Goal: Transaction & Acquisition: Purchase product/service

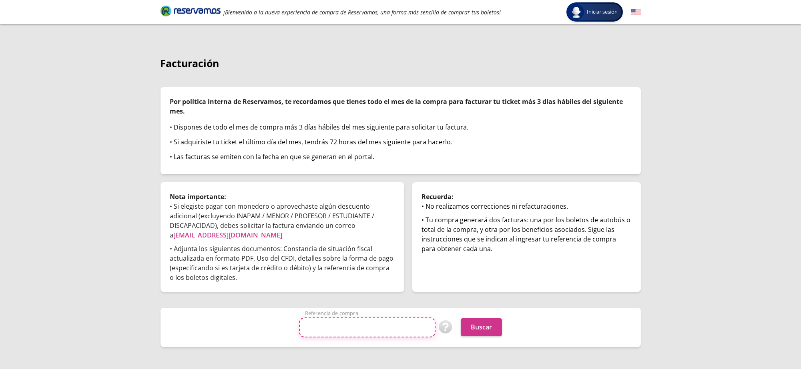
click at [371, 335] on input "Referencia de compra" at bounding box center [367, 328] width 136 height 20
paste input "0FbOycMSTJU"
type input "0FbOycMSTJU"
click at [487, 325] on button "Buscar" at bounding box center [481, 328] width 41 height 18
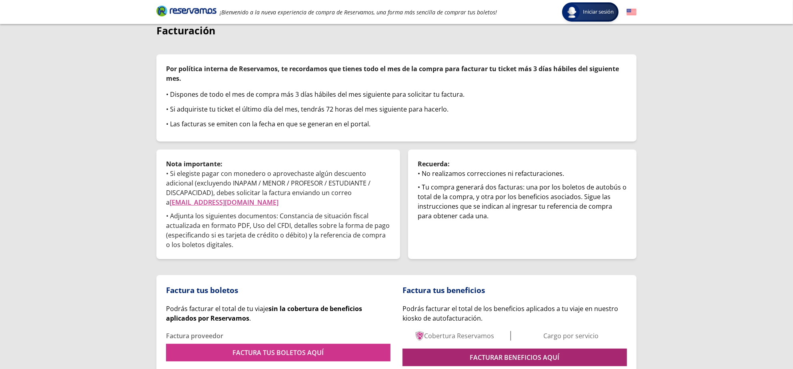
scroll to position [71, 0]
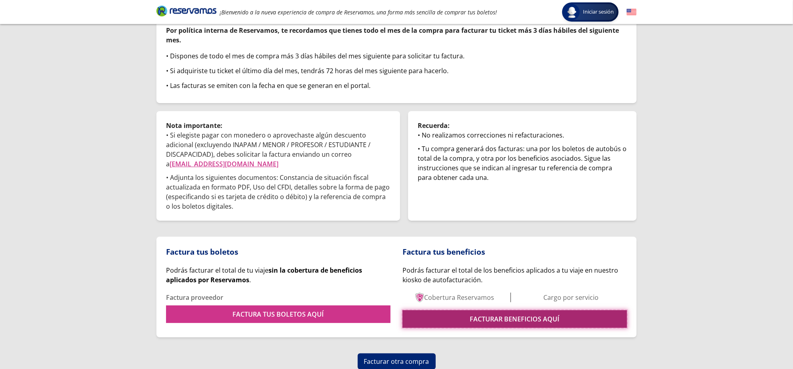
click at [507, 324] on link "FACTURAR BENEFICIOS AQUÍ" at bounding box center [515, 320] width 225 height 18
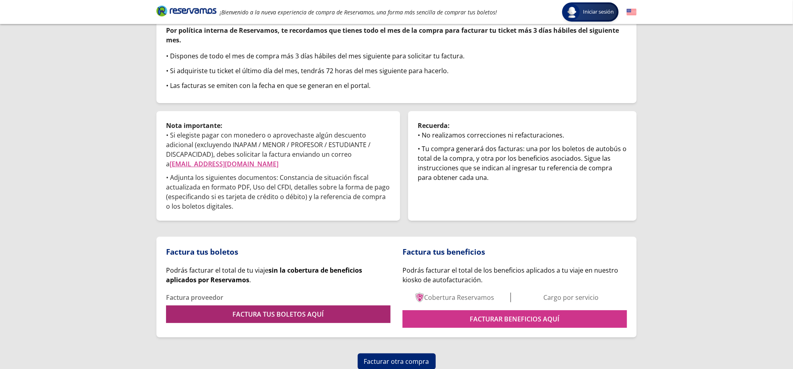
drag, startPoint x: 325, startPoint y: 329, endPoint x: 327, endPoint y: 319, distance: 11.1
click at [325, 330] on div "Factura tus boletos Podrás facturar el total de tu viaje sin la cobertura de be…" at bounding box center [396, 287] width 480 height 101
click at [331, 313] on link "FACTURA TUS BOLETOS AQUÍ" at bounding box center [278, 315] width 225 height 18
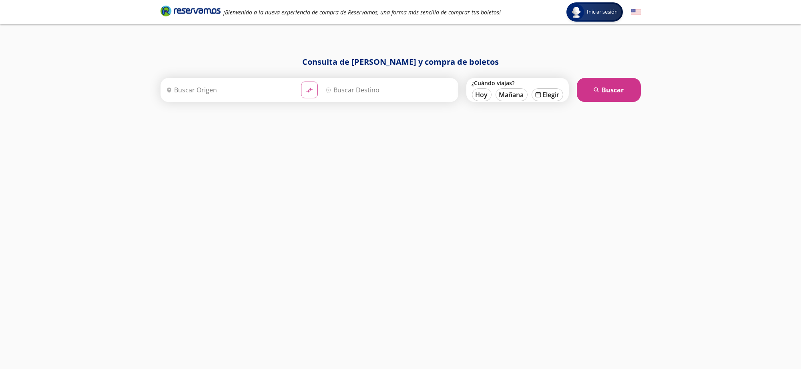
click at [221, 87] on input "Origen" at bounding box center [229, 90] width 132 height 20
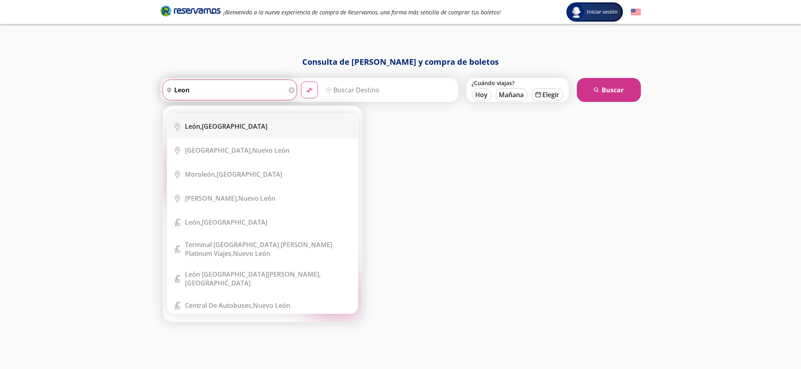
click at [239, 128] on div "León, Guanajuato" at bounding box center [226, 126] width 82 height 9
type input "León, Guanajuato"
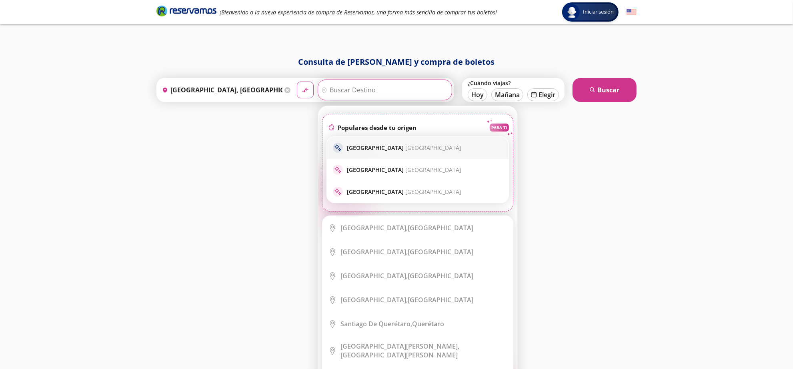
click at [366, 140] on div "sparkle Ciudad de México Ciudad de México" at bounding box center [418, 148] width 182 height 22
type input "Ciudad de México, Distrito Federal"
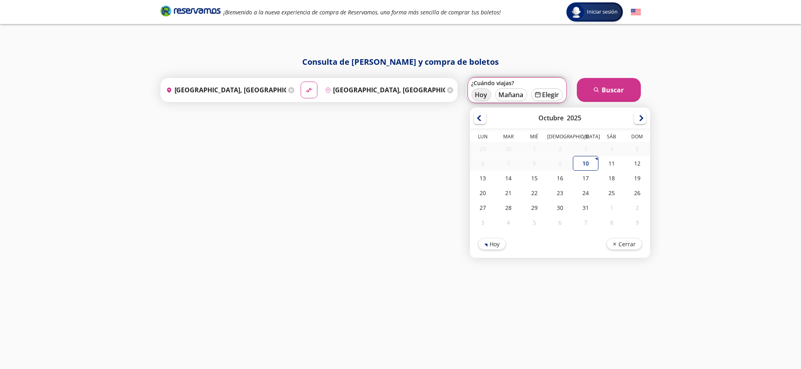
click at [478, 100] on button "Hoy" at bounding box center [481, 94] width 20 height 13
type input "10-Oct-25"
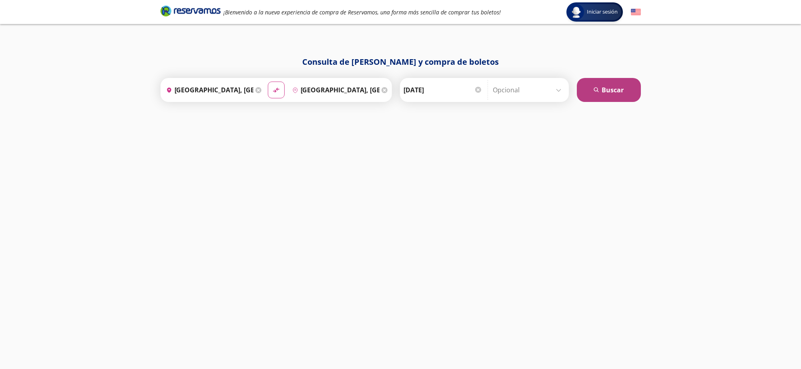
click at [584, 82] on button "search Buscar" at bounding box center [609, 90] width 64 height 24
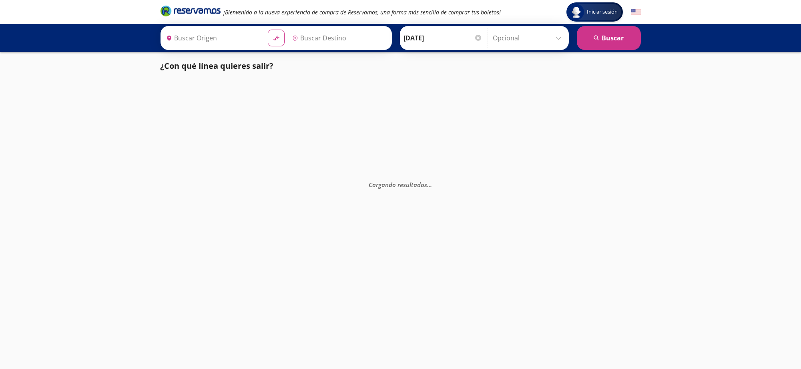
type input "Ciudad de México, Distrito Federal"
type input "León, Guanajuato"
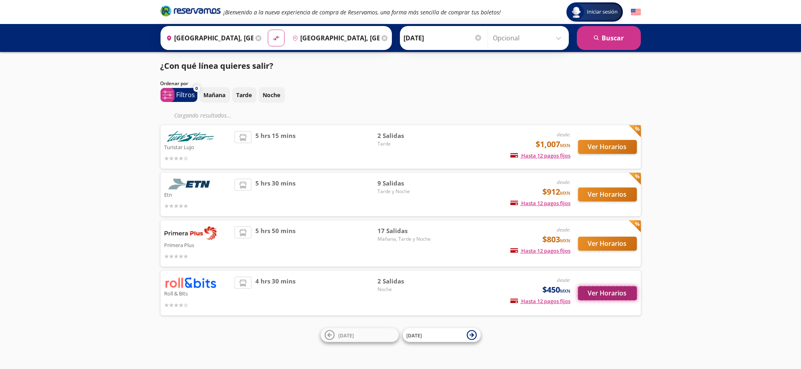
click at [612, 291] on button "Ver Horarios" at bounding box center [607, 294] width 59 height 14
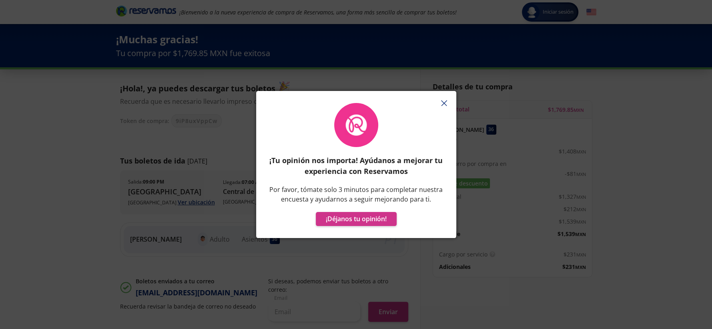
click at [672, 240] on div "¡Tu opinión nos importa! Ayúdanos a mejorar tu experiencia con Reservamos Por f…" at bounding box center [356, 164] width 712 height 329
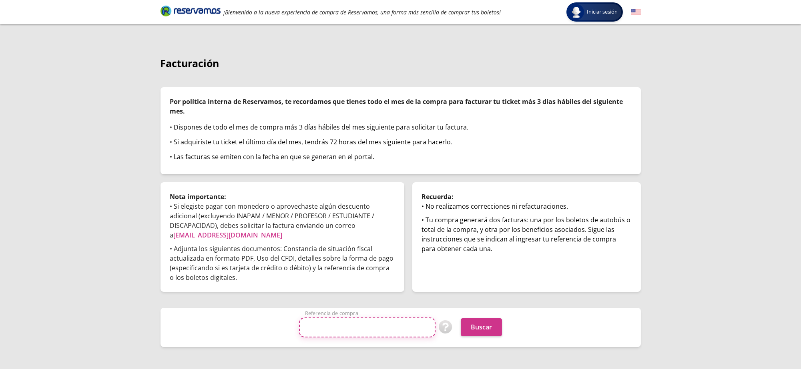
click at [383, 328] on input "Referencia de compra" at bounding box center [367, 328] width 136 height 20
paste input "OVEJps3EPIY"
type input "OVEJps3EPIY"
click at [478, 332] on button "Buscar" at bounding box center [481, 328] width 41 height 18
click at [383, 330] on input "Referencia de compra" at bounding box center [367, 328] width 136 height 20
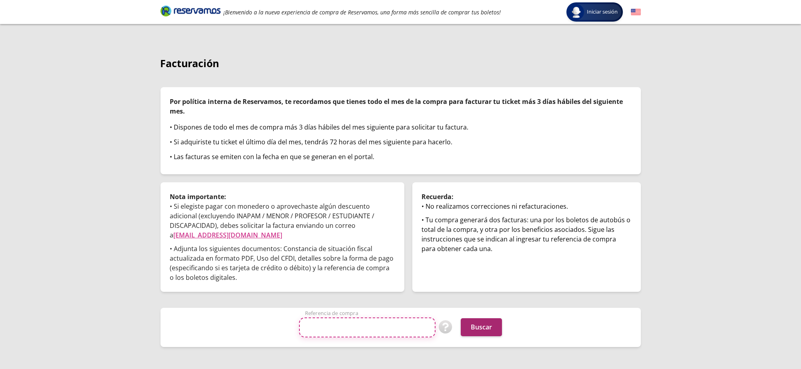
paste input "9iP8uxVppCw"
type input "9iP8uxVppCw"
click at [493, 335] on button "Buscar" at bounding box center [481, 328] width 41 height 18
click at [698, 199] on div "Iniciar sesión Iniciar sesión ¡Bienvenido a la nueva experiencia de compra de R…" at bounding box center [400, 184] width 801 height 369
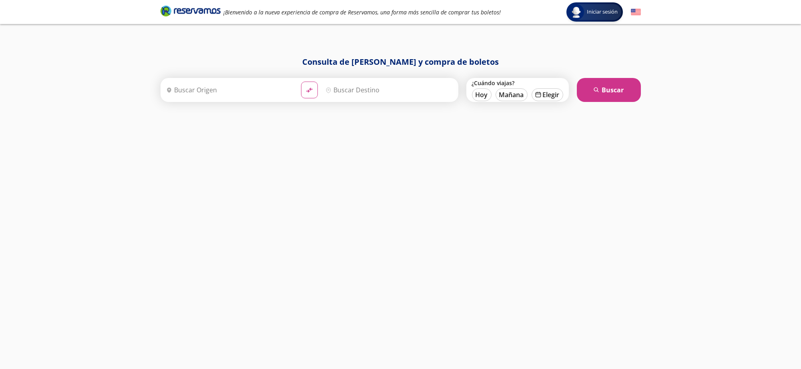
click at [187, 82] on input "Origen" at bounding box center [229, 90] width 132 height 20
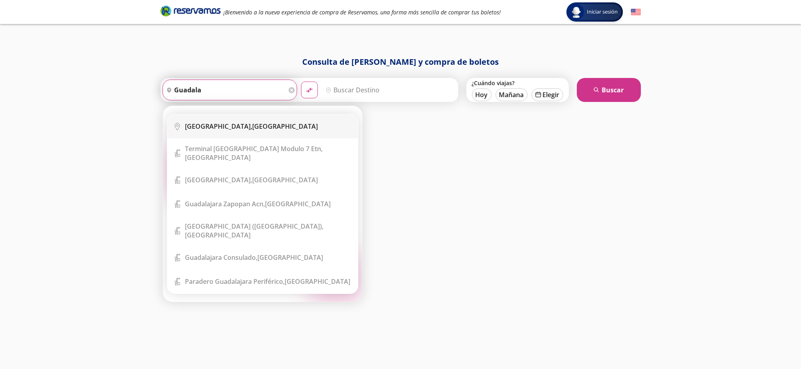
click at [233, 130] on div "Guadalajara, Jalisco" at bounding box center [251, 126] width 133 height 9
type input "Guadalajara, Jalisco"
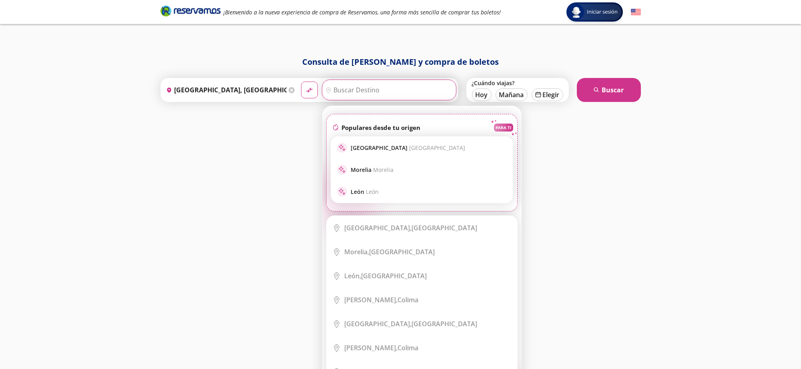
click at [366, 85] on input "Destino" at bounding box center [388, 90] width 132 height 20
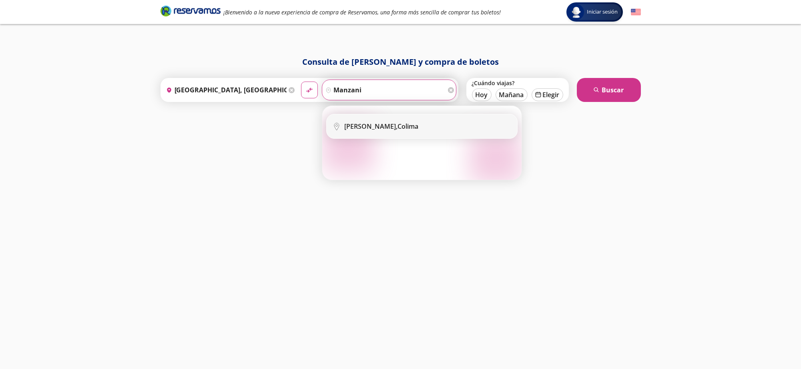
click at [374, 124] on b "Manzanillo," at bounding box center [371, 126] width 53 height 9
type input "Manzanillo, Colima"
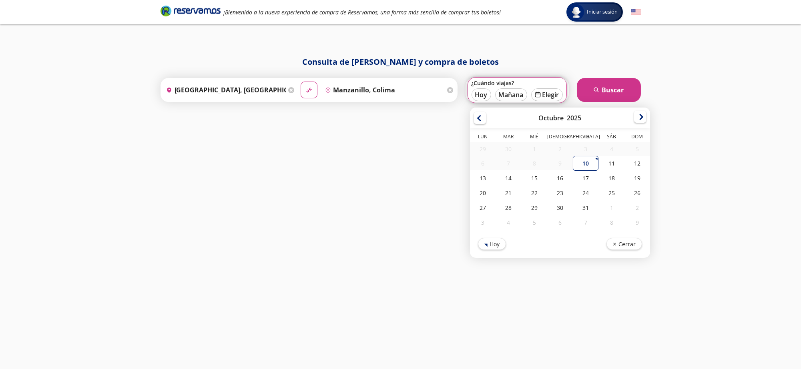
drag, startPoint x: 646, startPoint y: 116, endPoint x: 641, endPoint y: 115, distance: 4.8
click at [645, 116] on div "Octubre 2025" at bounding box center [560, 118] width 180 height 21
click at [642, 115] on div at bounding box center [640, 117] width 12 height 12
click at [642, 115] on div at bounding box center [640, 118] width 12 height 12
click at [638, 160] on div "14" at bounding box center [637, 164] width 26 height 15
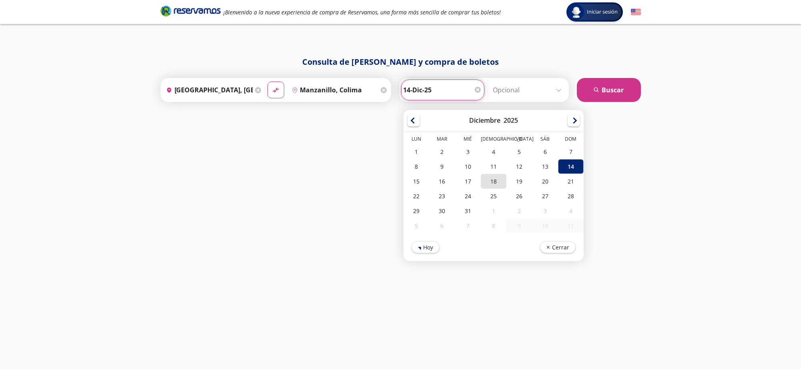
click at [496, 181] on div "18" at bounding box center [493, 181] width 26 height 15
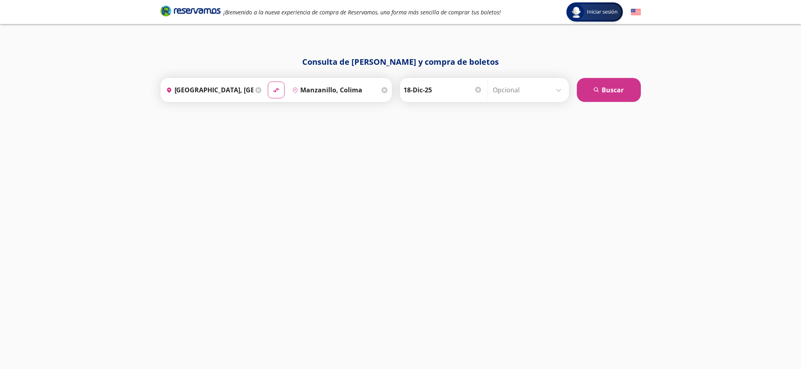
click at [402, 90] on div "Ida 18-Dic-25 Elige tu fecha de ida Diciembre 2025 Lun Mar Mié Jue Vie Sáb Dom …" at bounding box center [443, 90] width 82 height 20
click at [403, 91] on input "18-Dic-25" at bounding box center [442, 90] width 78 height 20
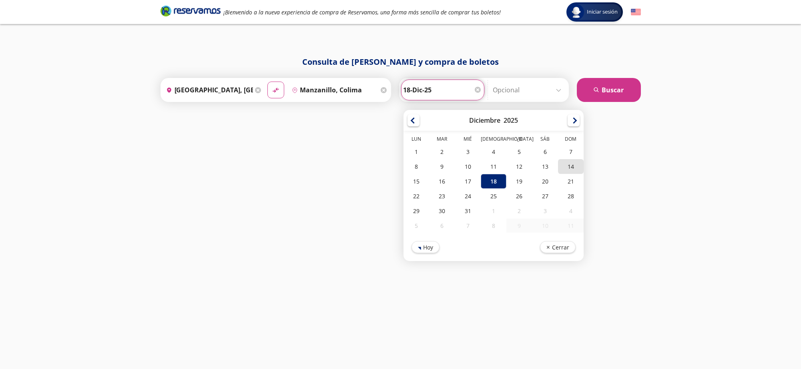
click at [563, 163] on div "14" at bounding box center [571, 166] width 26 height 15
type input "14-Dic-25"
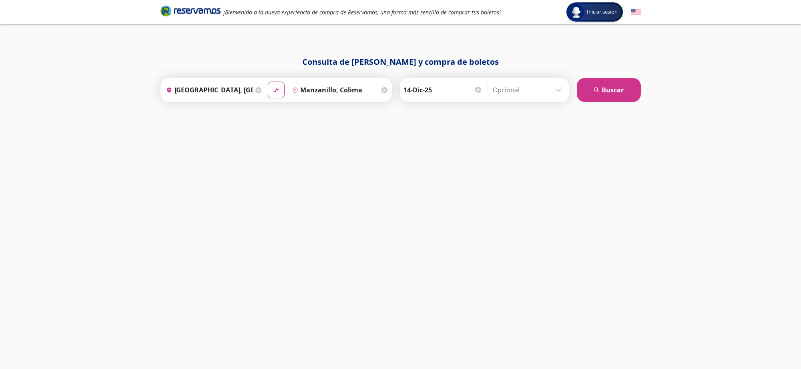
click at [505, 101] on div "Ida 14-Dic-25 Elige tu fecha de ida Diciembre 2025 Lun Mar Mié Jue Vie Sáb Dom …" at bounding box center [484, 90] width 169 height 24
click at [505, 99] on input "Opcional" at bounding box center [529, 90] width 72 height 20
click at [532, 176] on div "18" at bounding box center [535, 180] width 26 height 15
type input "18-Dic-25"
click at [592, 96] on button "search Buscar" at bounding box center [609, 90] width 64 height 24
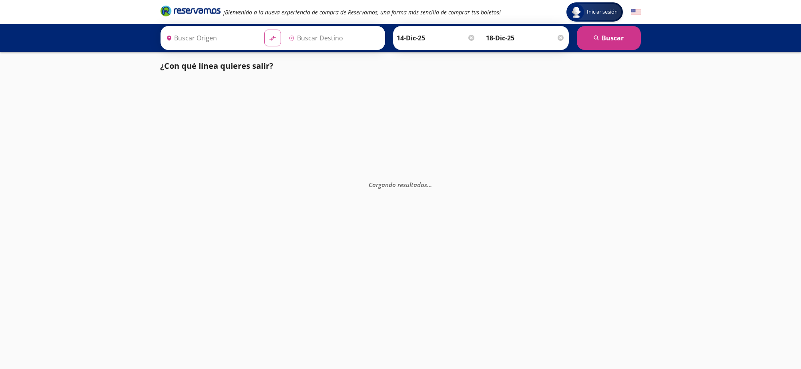
type input "Guadalajara, Jalisco"
type input "Manzanillo, Colima"
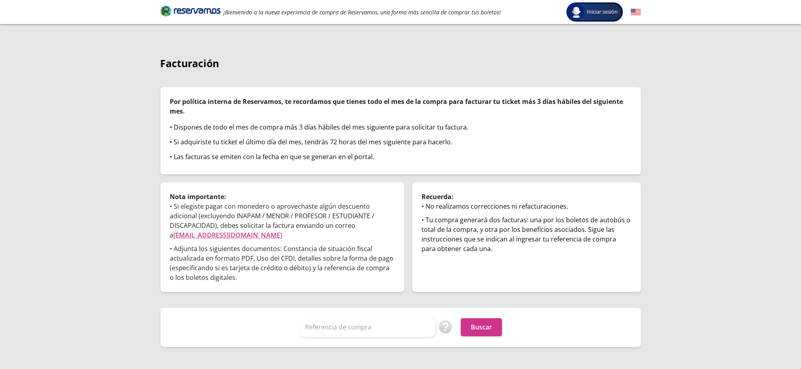
click at [333, 295] on div at bounding box center [367, 328] width 136 height 20
click at [338, 295] on input "Referencia de compra" at bounding box center [367, 328] width 136 height 20
paste input "8vwxy7ne3I4"
type input "8vwxy7ne3I4"
click at [478, 295] on button "Buscar" at bounding box center [481, 328] width 41 height 18
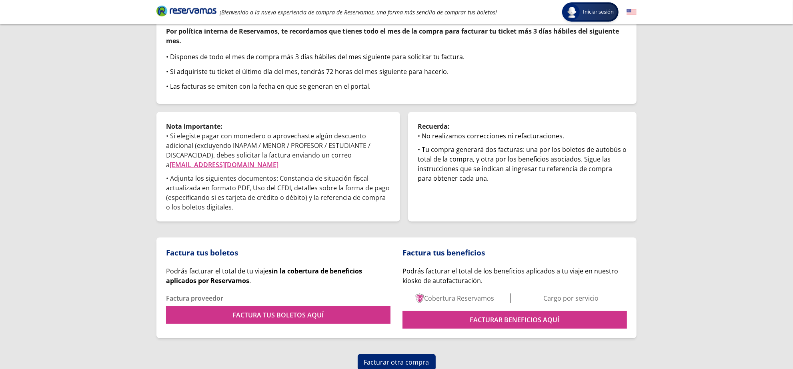
scroll to position [71, 0]
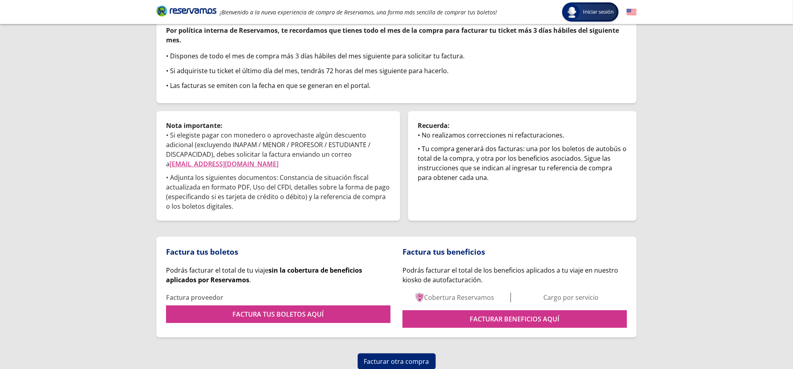
click at [481, 333] on div "Factura tus boletos Podrás facturar el total de tu viaje sin la cobertura de be…" at bounding box center [396, 287] width 480 height 101
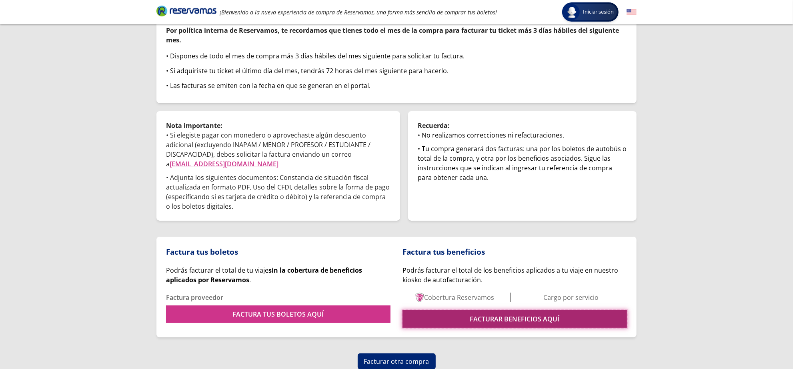
click at [485, 323] on link "FACTURAR BENEFICIOS AQUÍ" at bounding box center [515, 320] width 225 height 18
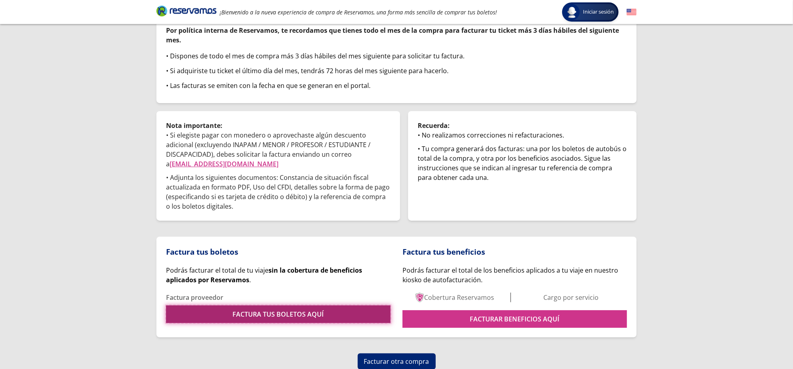
click at [327, 306] on link "FACTURA TUS BOLETOS AQUÍ" at bounding box center [278, 315] width 225 height 18
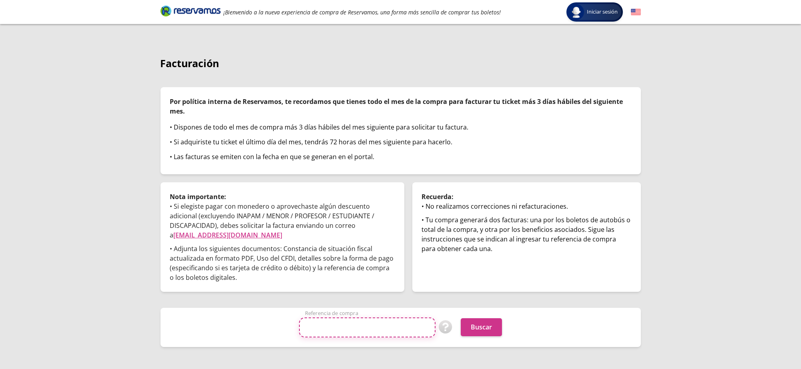
click at [403, 295] on input "Referencia de compra" at bounding box center [367, 328] width 136 height 20
paste input "8CM9MQmGjYU"
type input "8CM9MQmGjYU"
drag, startPoint x: 510, startPoint y: 325, endPoint x: 499, endPoint y: 331, distance: 11.5
click at [508, 295] on div "8CM9MQmGjYU Referencia de compra Puedes encontrar tu referencia de compra en co…" at bounding box center [400, 328] width 461 height 20
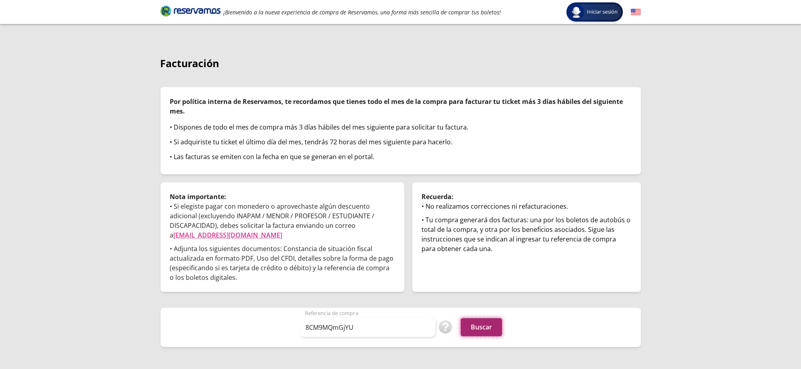
click at [491, 295] on button "Buscar" at bounding box center [481, 328] width 41 height 18
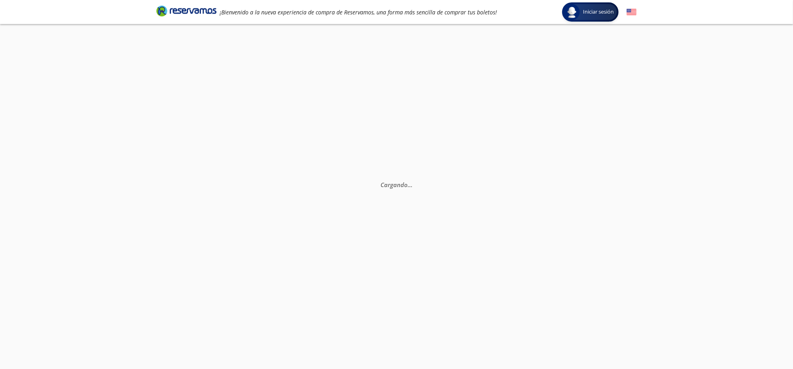
scroll to position [56, 0]
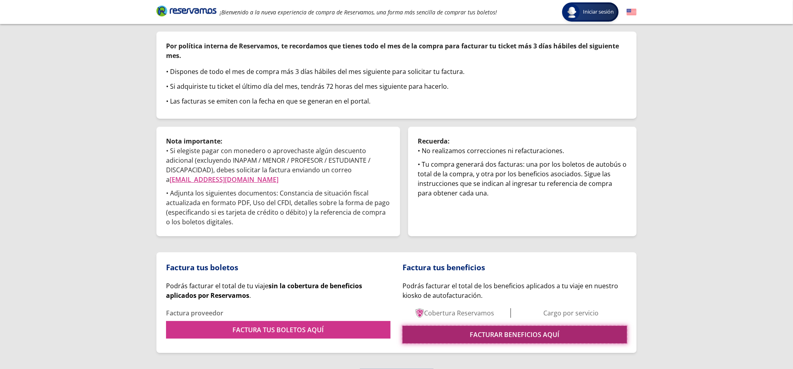
click at [497, 328] on link "FACTURAR BENEFICIOS AQUÍ" at bounding box center [515, 335] width 225 height 18
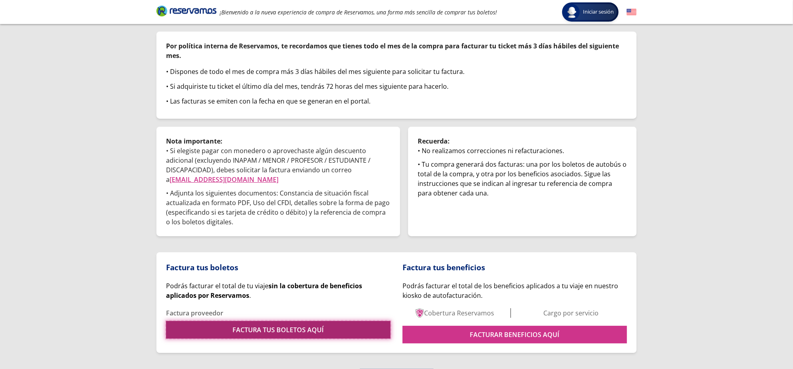
click at [361, 326] on link "FACTURA TUS BOLETOS AQUÍ" at bounding box center [278, 330] width 225 height 18
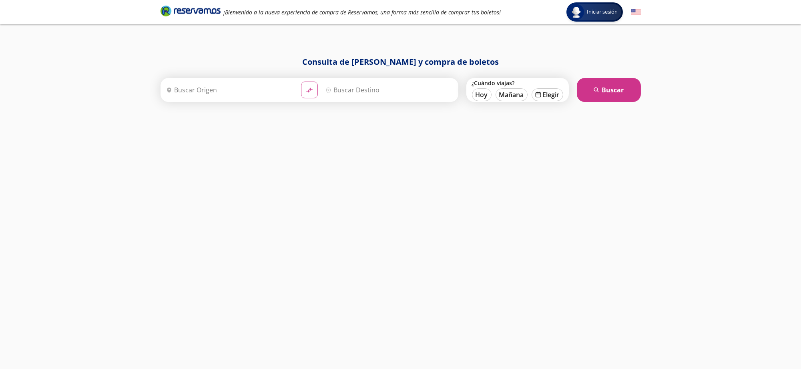
click at [263, 100] on input "Origen" at bounding box center [229, 90] width 132 height 20
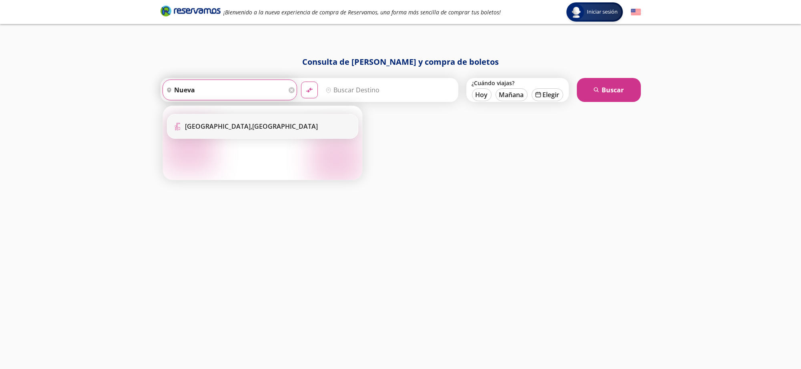
click at [234, 126] on div "[GEOGRAPHIC_DATA], [GEOGRAPHIC_DATA]" at bounding box center [251, 126] width 133 height 9
type input "[GEOGRAPHIC_DATA], [GEOGRAPHIC_DATA]"
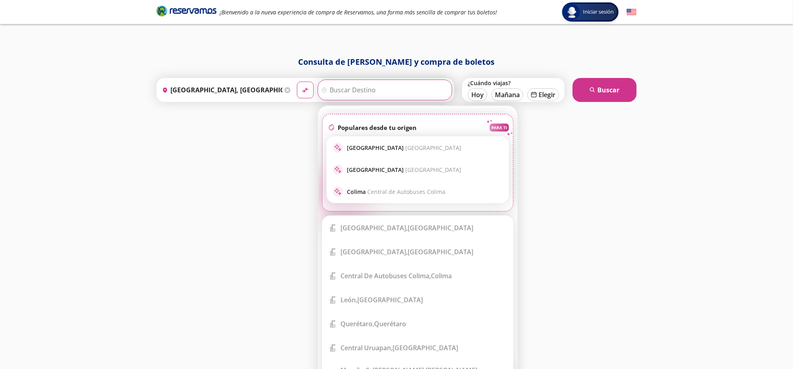
drag, startPoint x: 361, startPoint y: 85, endPoint x: 355, endPoint y: 85, distance: 6.0
click at [357, 85] on input "Destino" at bounding box center [384, 90] width 132 height 20
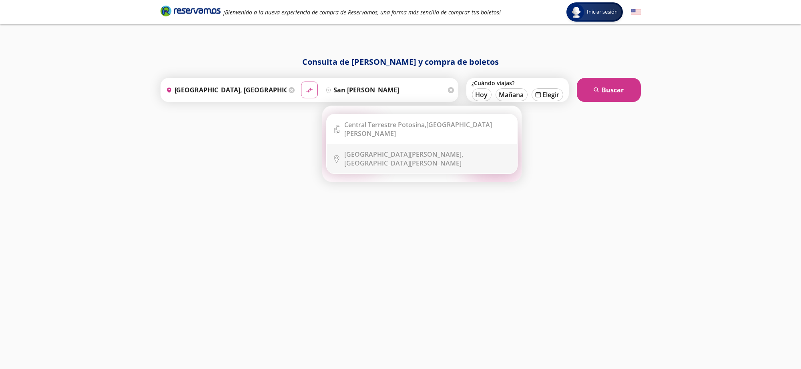
drag, startPoint x: 387, startPoint y: 154, endPoint x: 441, endPoint y: 127, distance: 60.3
click at [387, 154] on b "San Luis Potosí," at bounding box center [404, 154] width 119 height 9
type input "San Luis Potosí, San Luis Potosí"
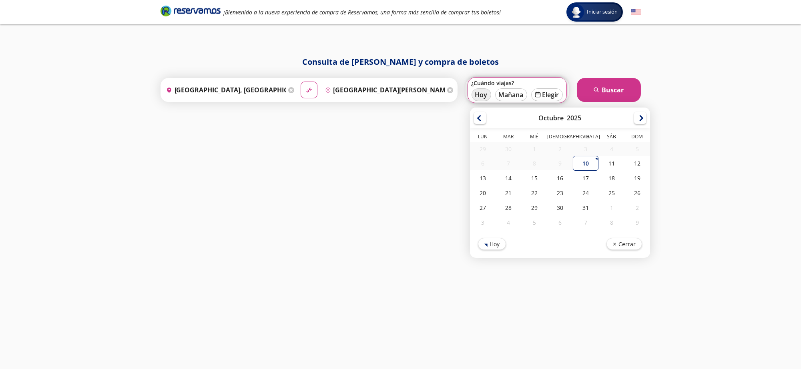
click at [483, 98] on button "Hoy" at bounding box center [481, 94] width 20 height 13
type input "10-Oct-25"
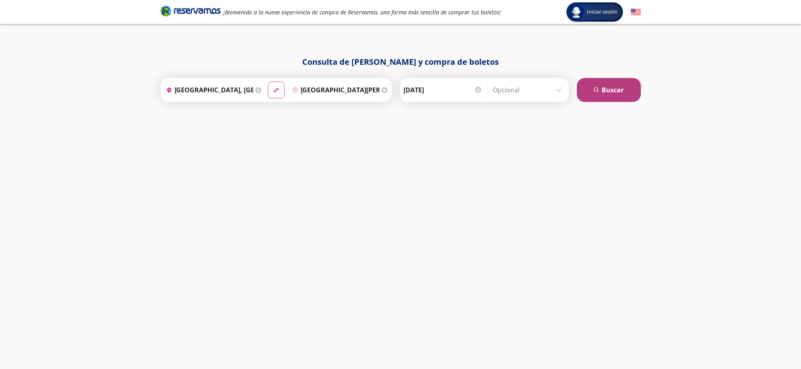
click at [585, 88] on button "search Buscar" at bounding box center [609, 90] width 64 height 24
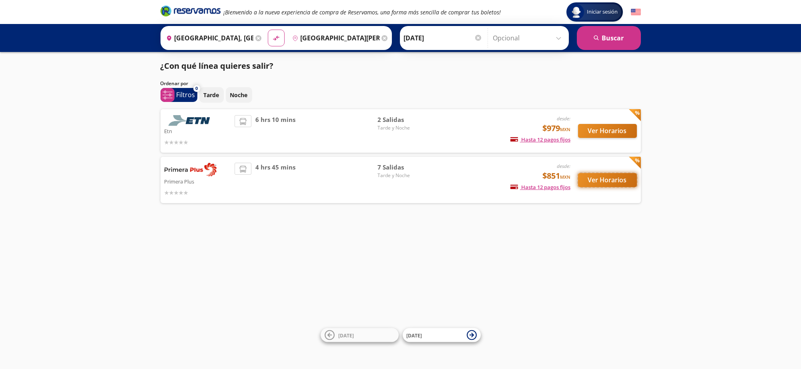
click at [596, 182] on button "Ver Horarios" at bounding box center [607, 180] width 59 height 14
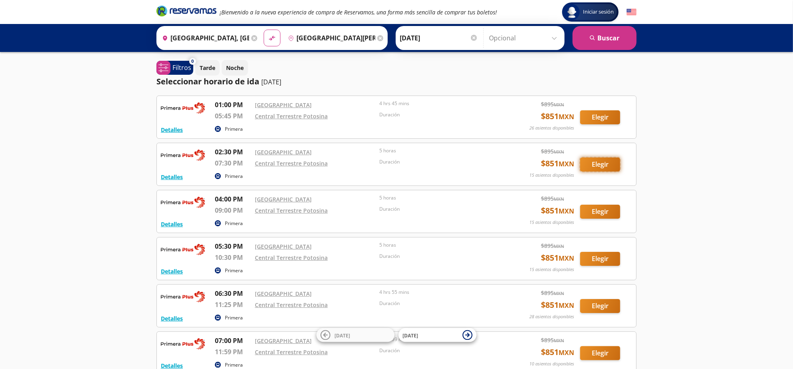
click at [604, 160] on button "Elegir" at bounding box center [600, 165] width 40 height 14
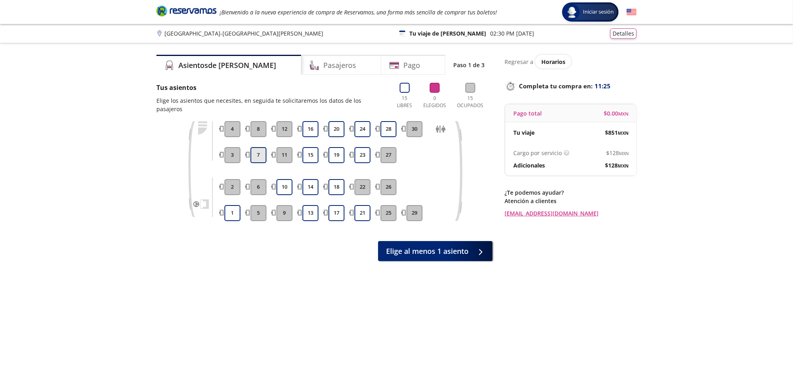
click at [259, 147] on button "7" at bounding box center [259, 155] width 16 height 16
click at [424, 252] on div "A bordo 7 Continuar con 1 asiento" at bounding box center [324, 252] width 336 height 22
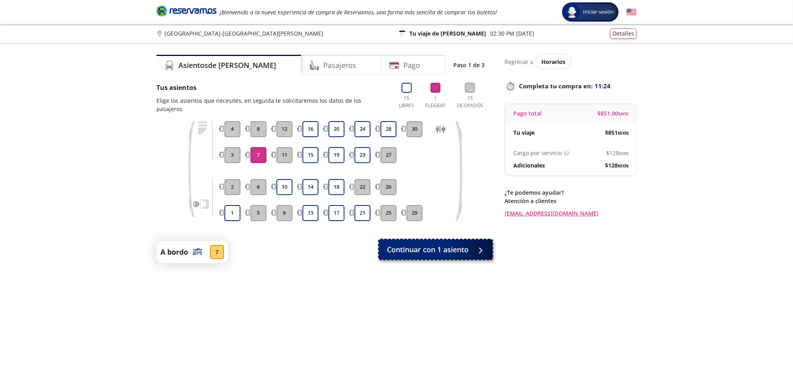
click at [416, 248] on button "Continuar con 1 asiento" at bounding box center [436, 250] width 114 height 20
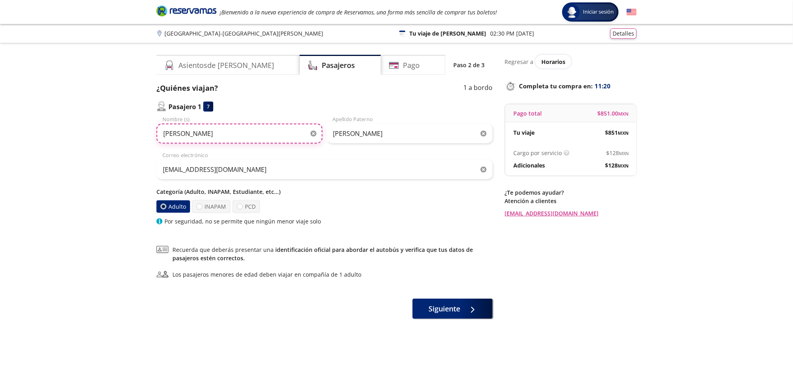
drag, startPoint x: 221, startPoint y: 132, endPoint x: 59, endPoint y: 128, distance: 162.1
click at [93, 133] on div "Group 9 Created with Sketch. Datos para la compra Guadalajara - San Luis Potosí…" at bounding box center [396, 210] width 793 height 421
paste input "Maria Fernanda Ballesteros"
type input "Maria Fernanda"
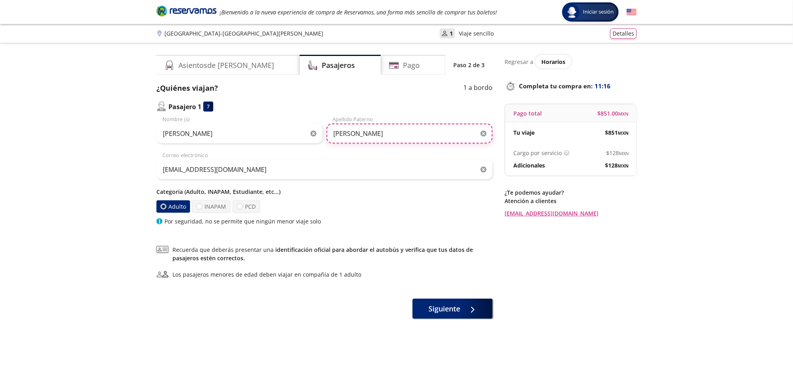
drag, startPoint x: 372, startPoint y: 128, endPoint x: 311, endPoint y: 138, distance: 62.0
click at [311, 138] on div "Maria Fernanda Nombre (s) Quintana Apellido Paterno" at bounding box center [324, 130] width 336 height 28
paste input "Ballesteros"
type input "Ballesteros"
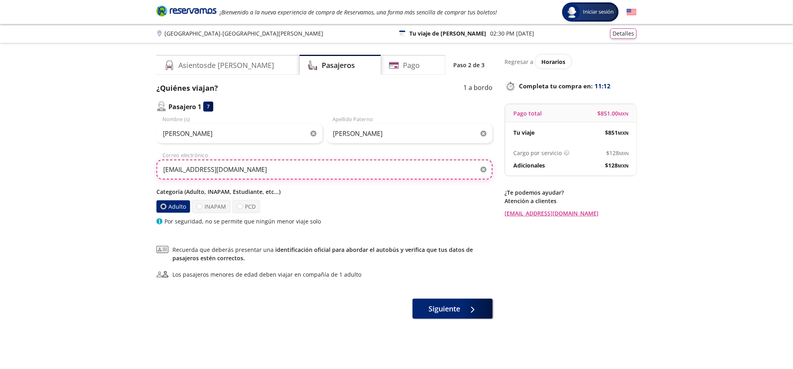
drag, startPoint x: 272, startPoint y: 174, endPoint x: 0, endPoint y: 134, distance: 274.8
click at [0, 129] on div "Group 9 Created with Sketch. Datos para la compra Guadalajara - San Luis Potosí…" at bounding box center [396, 210] width 793 height 421
paste input "raul.psanmillan12@gmail.com"
type input "raul.psanmillan12@gmail.com"
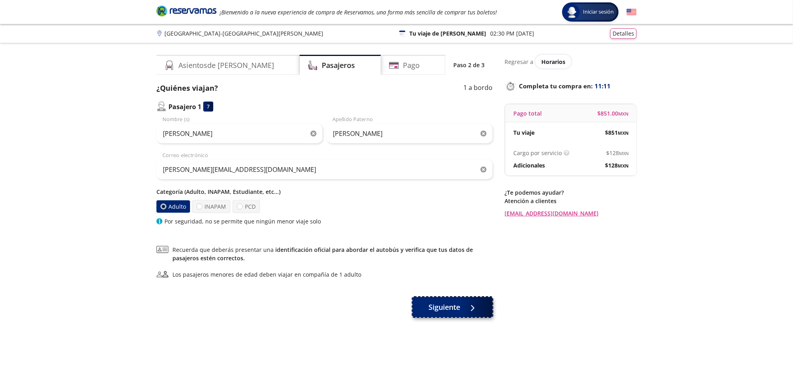
click at [431, 308] on span "Siguiente" at bounding box center [445, 307] width 32 height 11
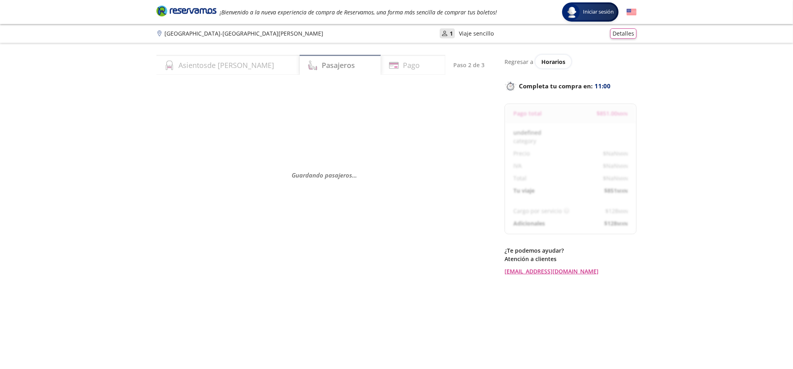
select select "MX"
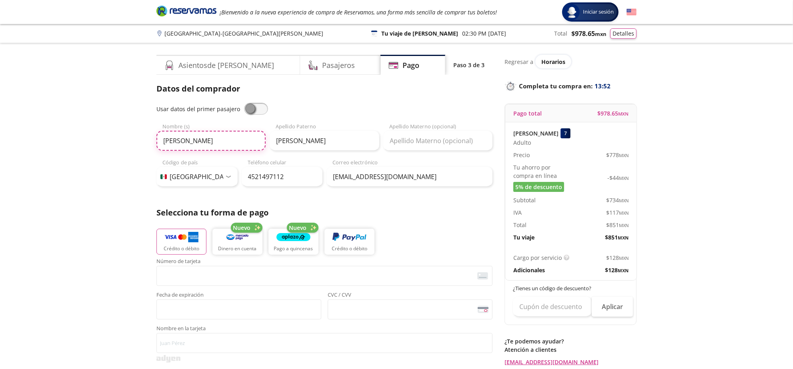
drag, startPoint x: 215, startPoint y: 139, endPoint x: 0, endPoint y: 98, distance: 219.2
click at [0, 100] on div "Group 9 Created with Sketch. Pago Guadalajara - San Luis Potosí Iniciar sesión …" at bounding box center [396, 331] width 793 height 663
paste input "Raúl Peña"
type input "Raúl"
drag, startPoint x: 286, startPoint y: 138, endPoint x: 281, endPoint y: 66, distance: 73.0
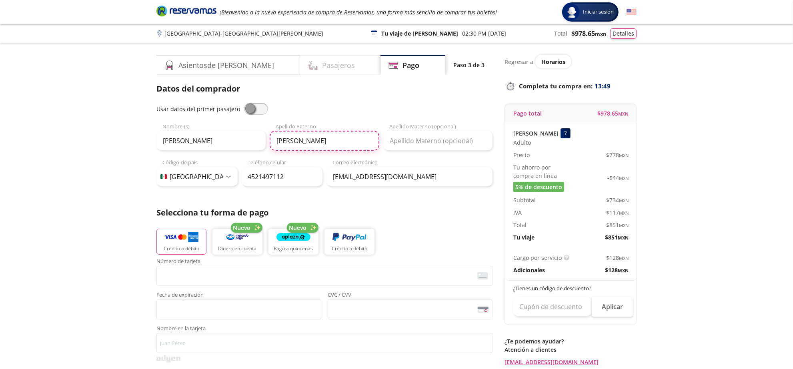
click at [242, 136] on div "Raúl Nombre (s) Quintana Apellido Paterno Apellido Materno (opcional)" at bounding box center [324, 137] width 336 height 28
paste input "Peñ"
type input "Peña"
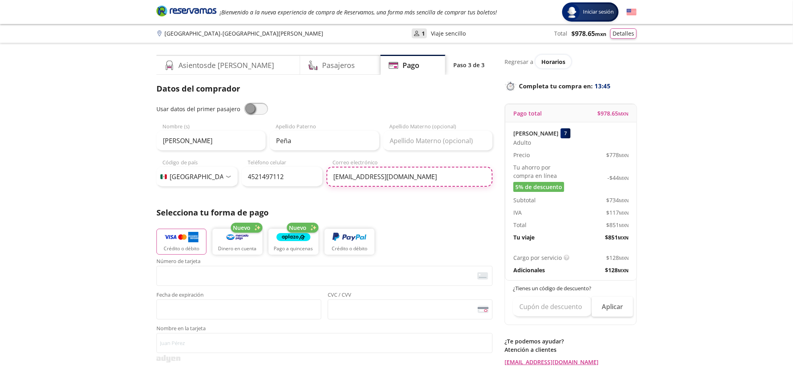
drag, startPoint x: 314, startPoint y: 177, endPoint x: 213, endPoint y: 160, distance: 101.7
click at [213, 162] on div "Código de país Estados Unidos +1 México +52 Colombia +57 Brasil +55 Afganistán …" at bounding box center [324, 173] width 336 height 28
paste input "raul.psanmillan12@gmail.com"
type input "raul.psanmillan12@gmail.com"
drag, startPoint x: 279, startPoint y: 174, endPoint x: 283, endPoint y: 176, distance: 4.5
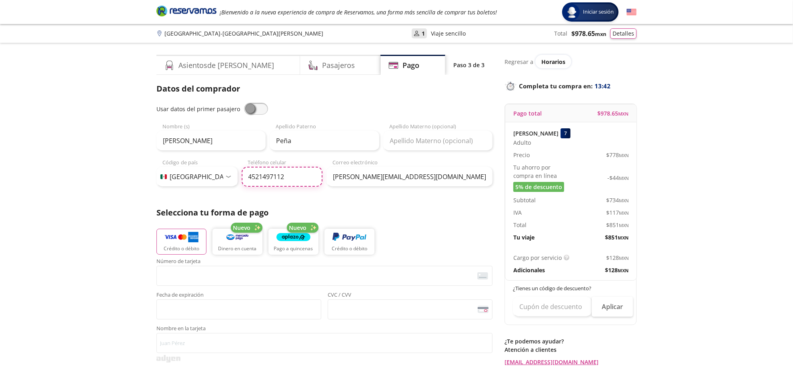
click at [280, 174] on input "4521497112" at bounding box center [282, 177] width 81 height 20
drag, startPoint x: 284, startPoint y: 176, endPoint x: 180, endPoint y: 166, distance: 104.5
click at [174, 169] on div "Código de país Estados Unidos +1 México +52 Colombia +57 Brasil +55 Afganistán …" at bounding box center [239, 173] width 166 height 28
paste input "312 155 0166"
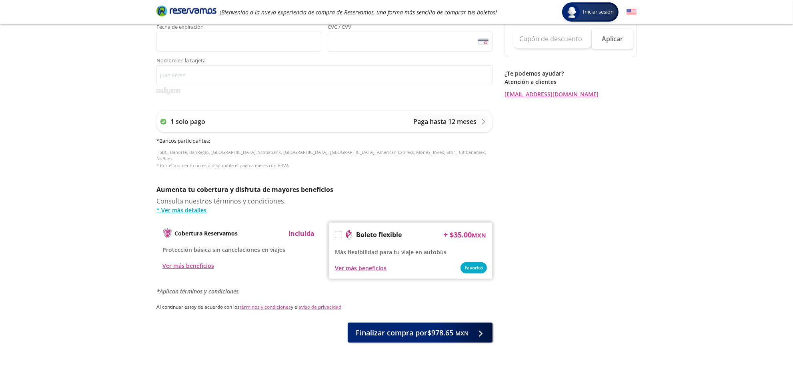
scroll to position [287, 0]
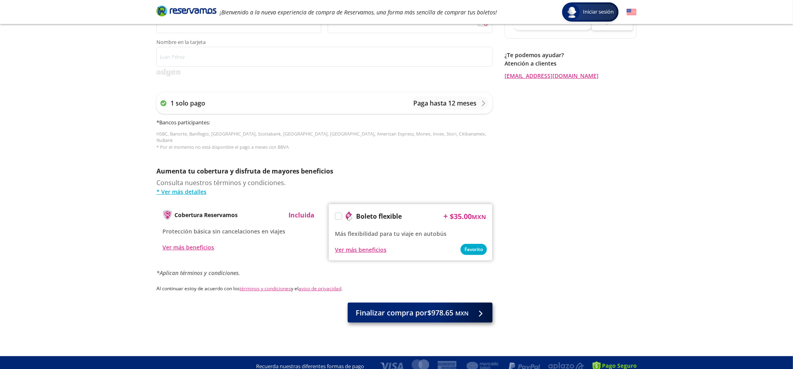
type input "312 155 0166"
click at [461, 314] on button "Finalizar compra por $978.65 MXN" at bounding box center [420, 313] width 145 height 20
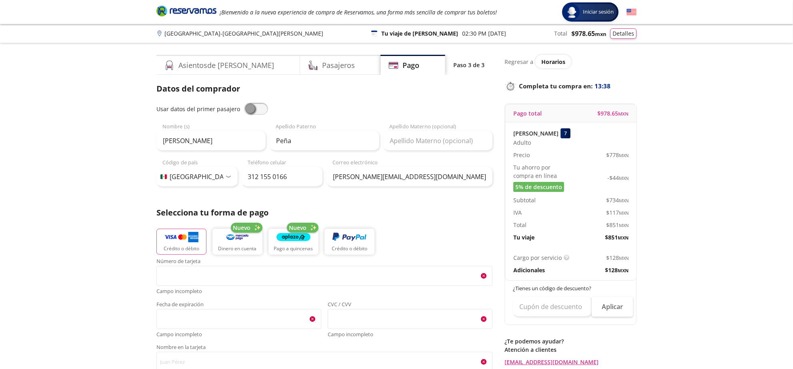
scroll to position [322, 0]
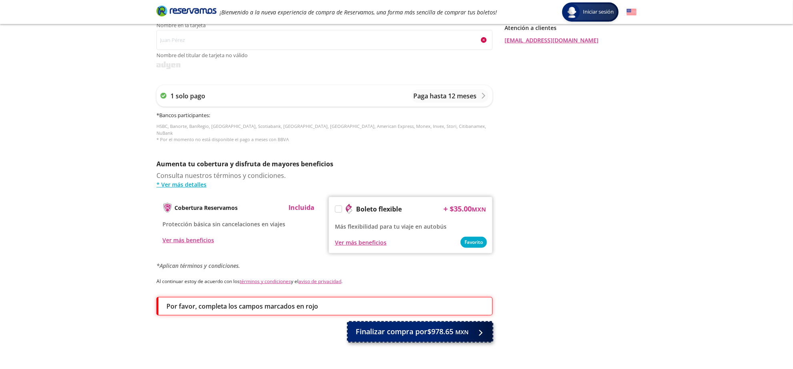
drag, startPoint x: 426, startPoint y: 328, endPoint x: 442, endPoint y: 321, distance: 17.7
click at [426, 328] on span "Finalizar compra por $978.65 MXN" at bounding box center [412, 332] width 113 height 11
